Goal: Navigation & Orientation: Find specific page/section

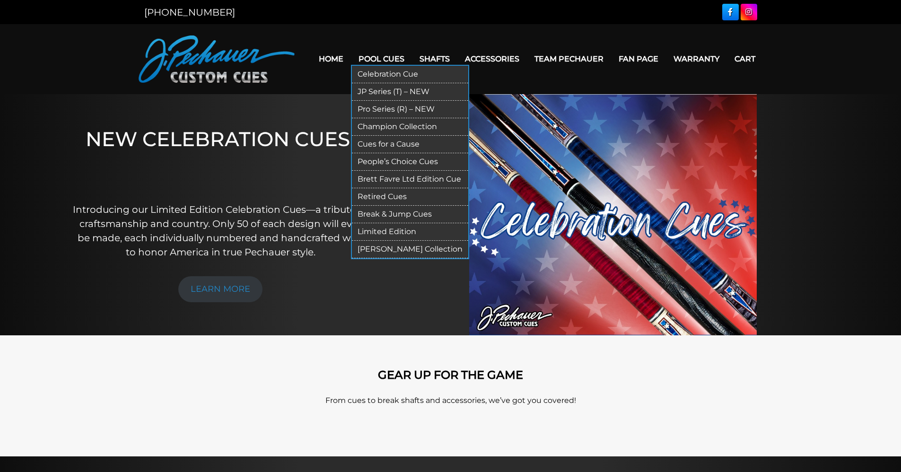
click at [378, 92] on link "JP Series (T) – NEW" at bounding box center [410, 92] width 116 height 18
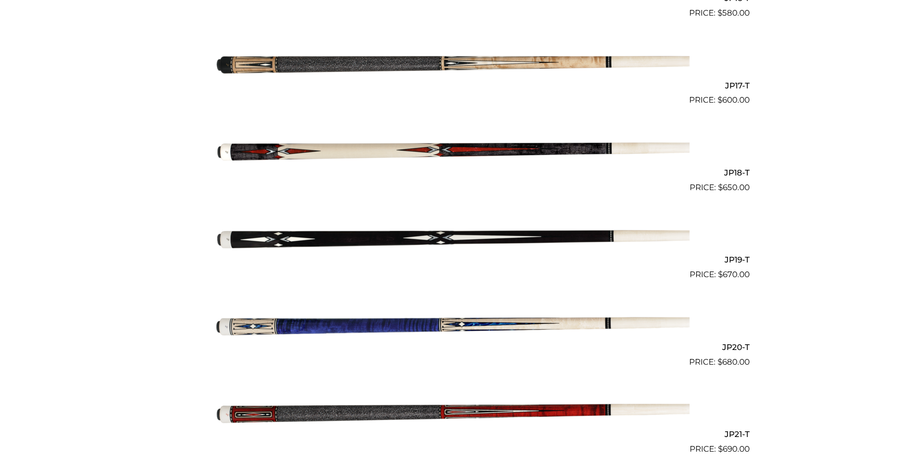
scroll to position [1695, 0]
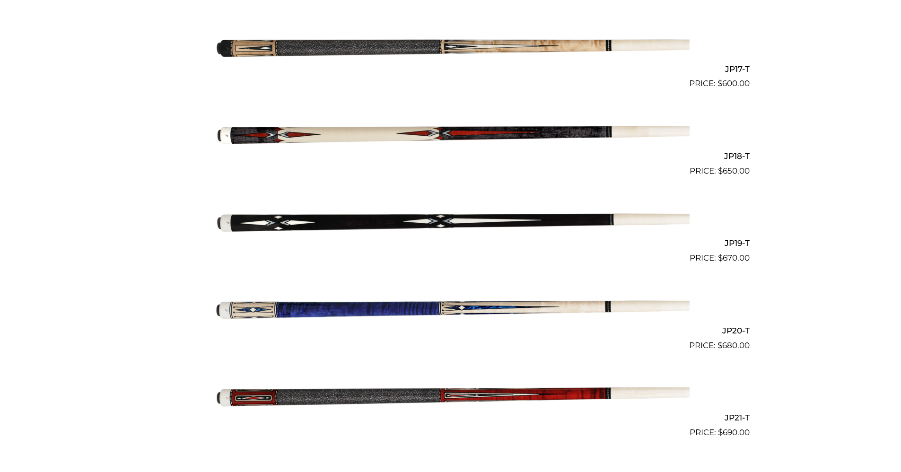
click at [428, 218] on img at bounding box center [451, 220] width 478 height 79
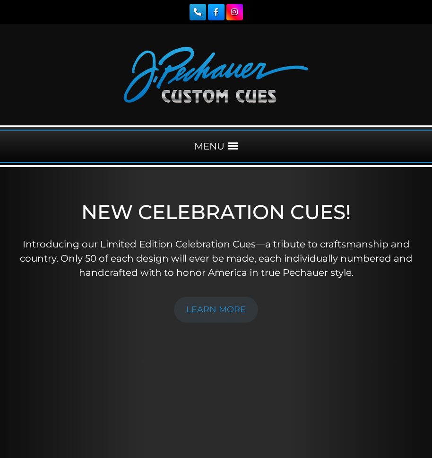
click at [239, 144] on div "MENU" at bounding box center [216, 146] width 432 height 33
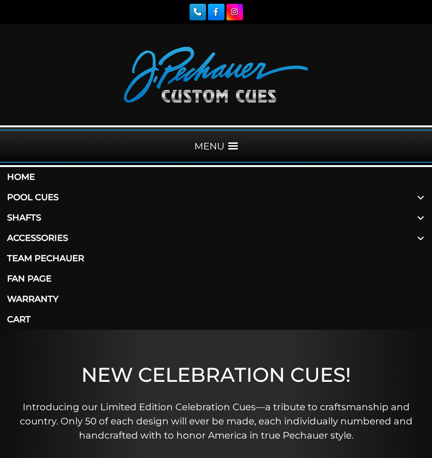
click at [47, 198] on link "Pool Cues" at bounding box center [216, 197] width 432 height 20
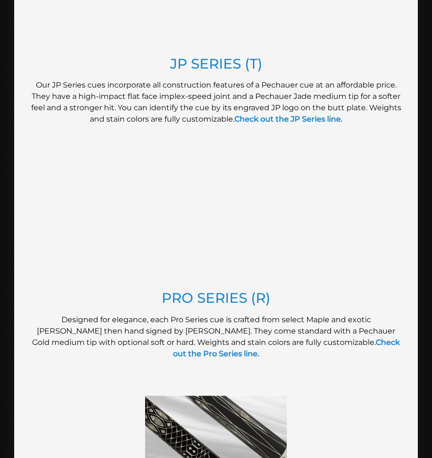
scroll to position [872, 0]
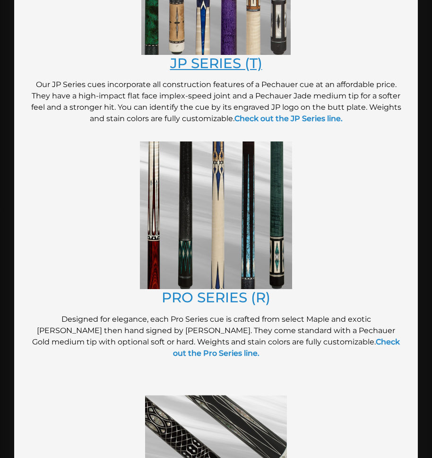
click at [216, 61] on link "JP SERIES (T)" at bounding box center [216, 63] width 92 height 17
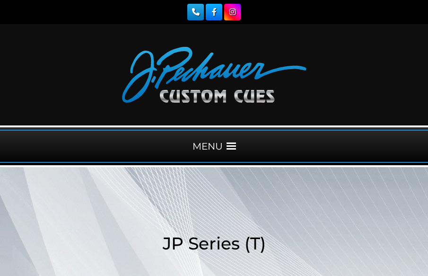
click at [232, 140] on div "MENU" at bounding box center [214, 146] width 428 height 33
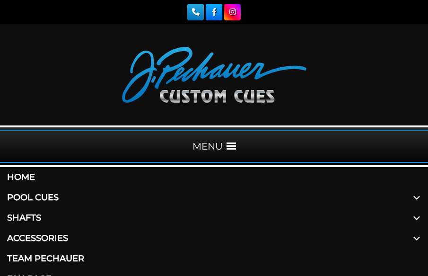
click at [237, 149] on div "MENU" at bounding box center [214, 146] width 428 height 33
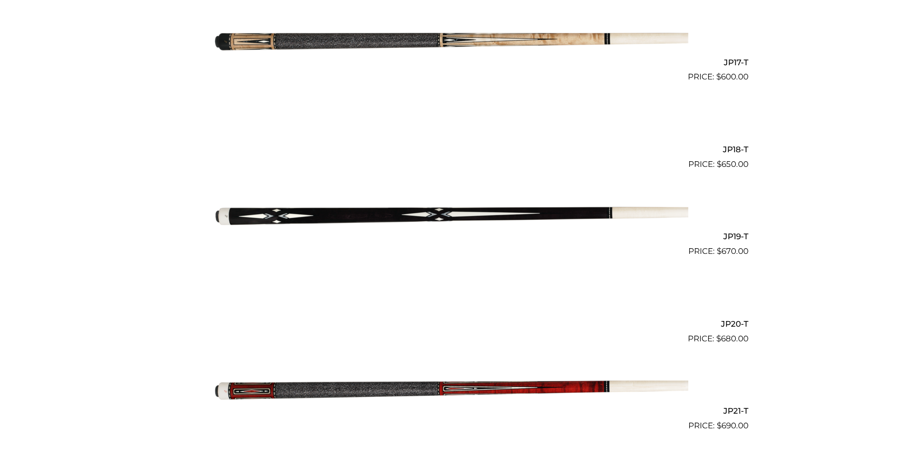
scroll to position [1704, 0]
